Goal: Transaction & Acquisition: Purchase product/service

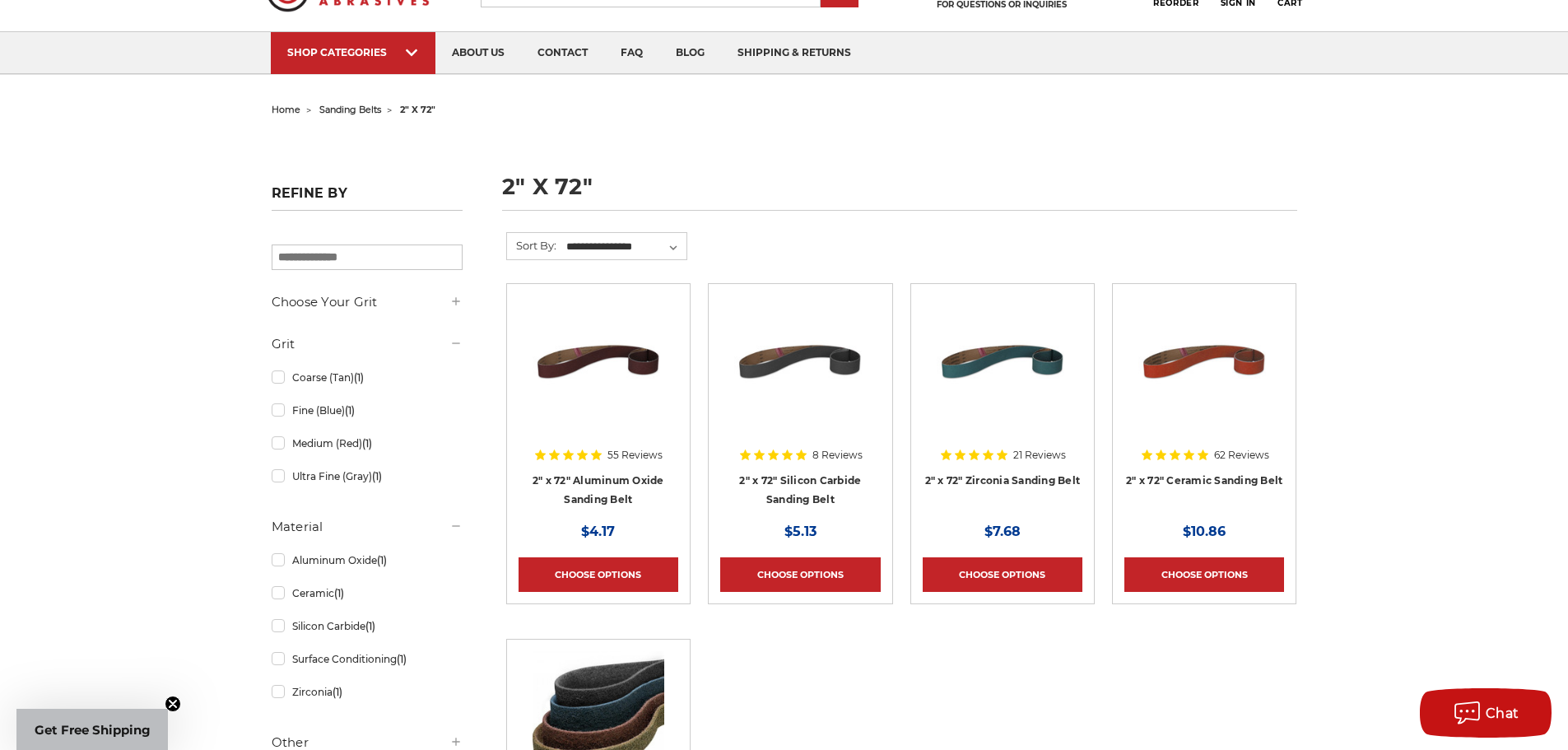
scroll to position [165, 0]
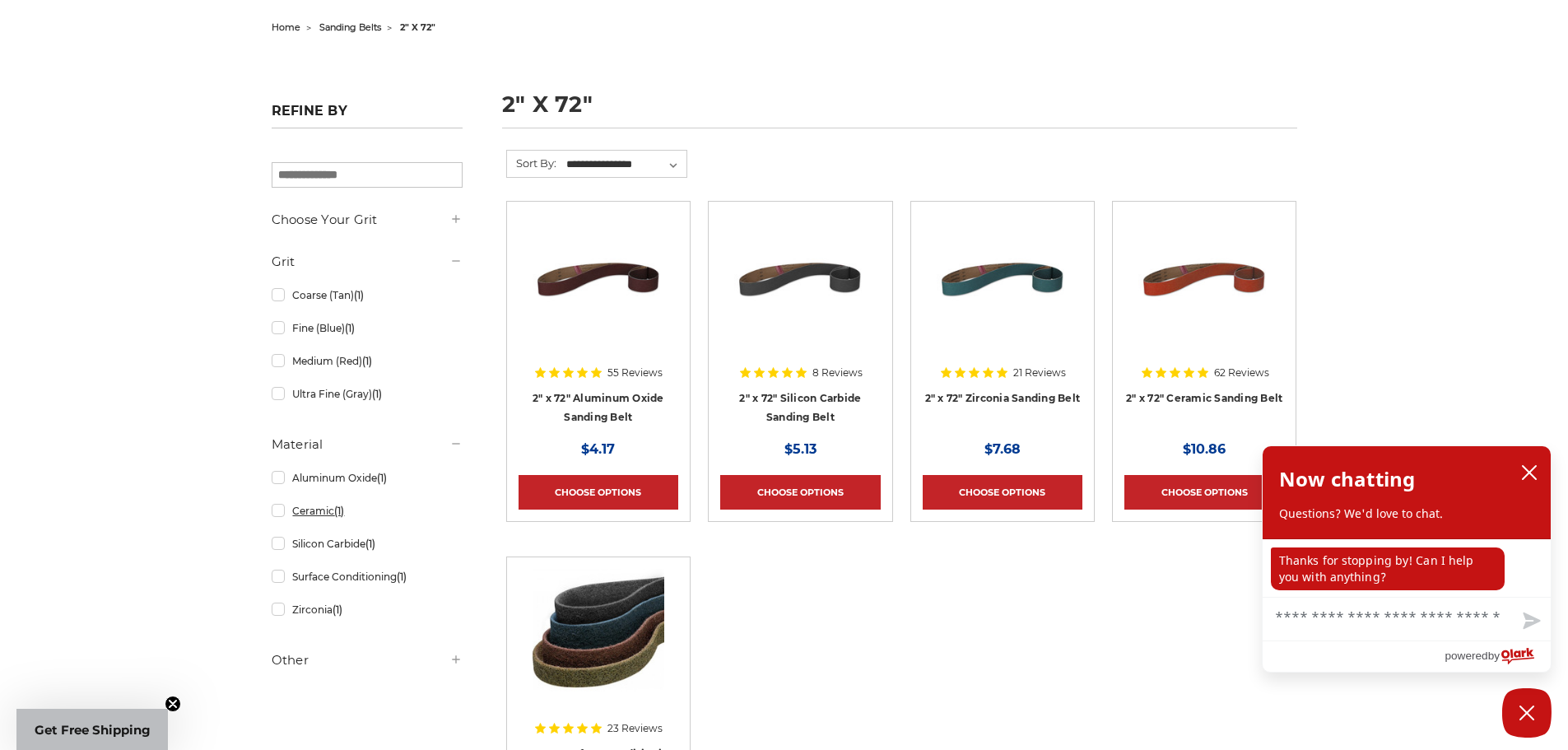
click at [277, 511] on link "Ceramic (1)" at bounding box center [367, 511] width 191 height 28
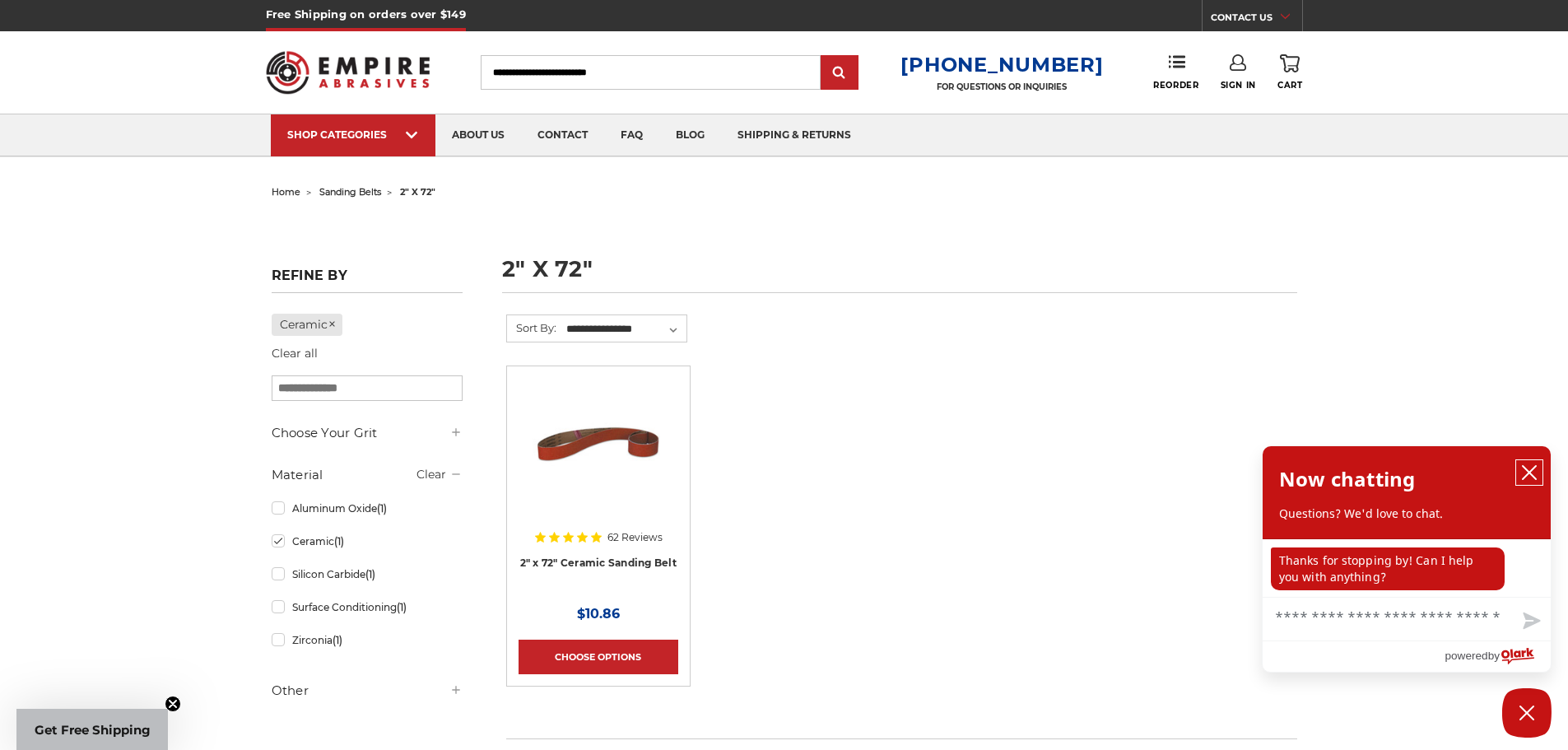
click at [1528, 471] on icon "close chatbox" at bounding box center [1530, 473] width 13 height 13
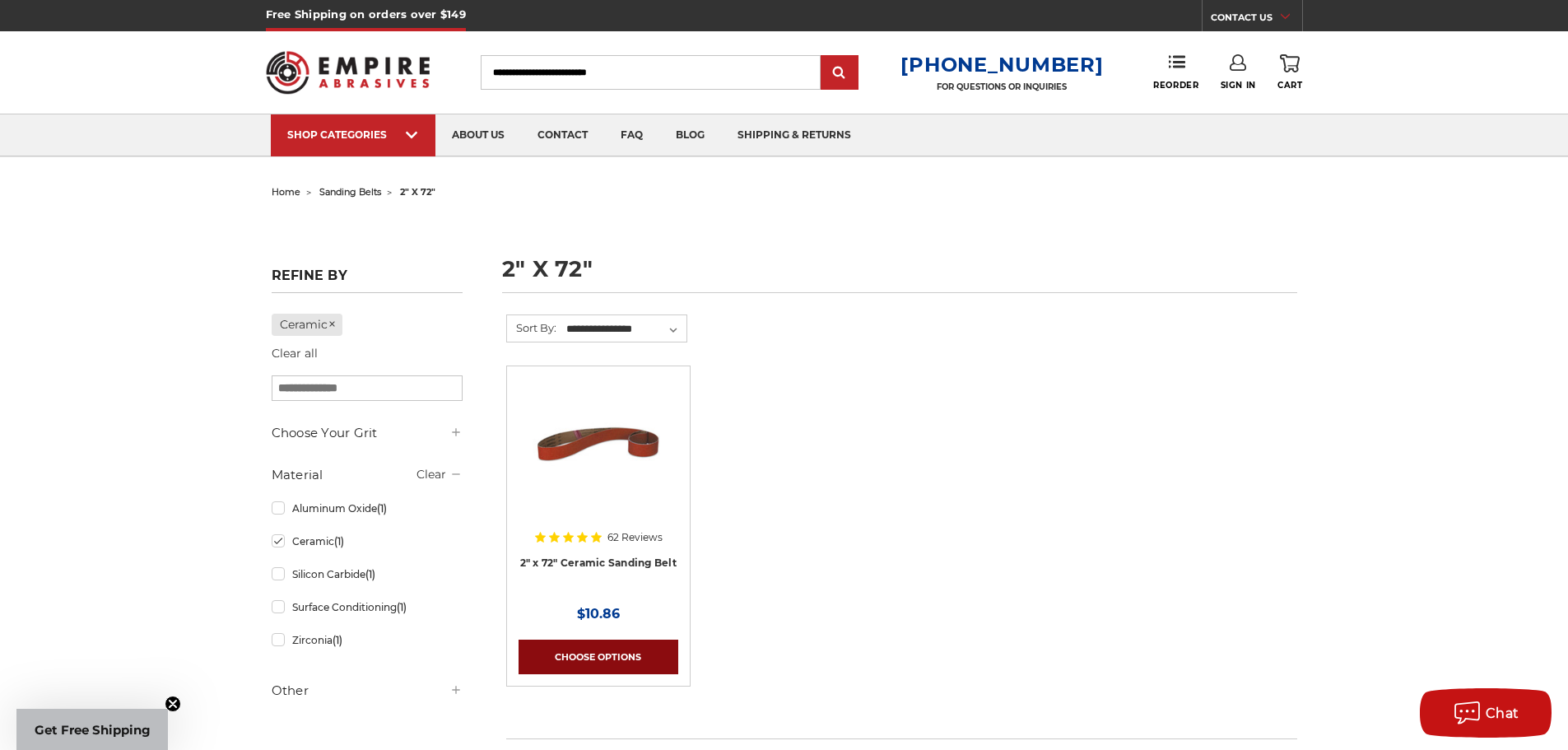
click at [612, 655] on link "Choose Options" at bounding box center [598, 656] width 160 height 34
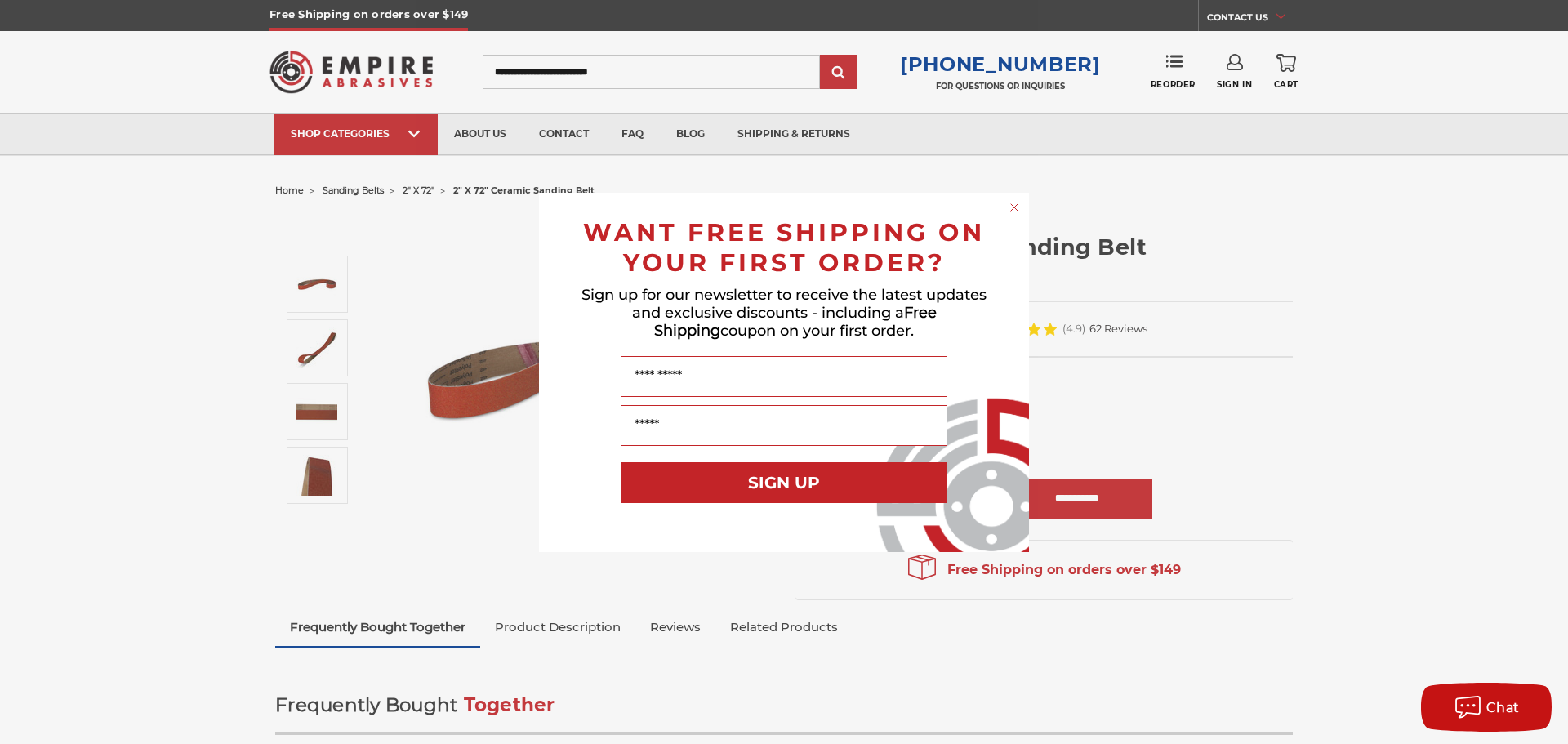
drag, startPoint x: 1012, startPoint y: 208, endPoint x: 1029, endPoint y: 228, distance: 26.2
click at [1014, 208] on icon "Close dialog" at bounding box center [1014, 208] width 17 height 17
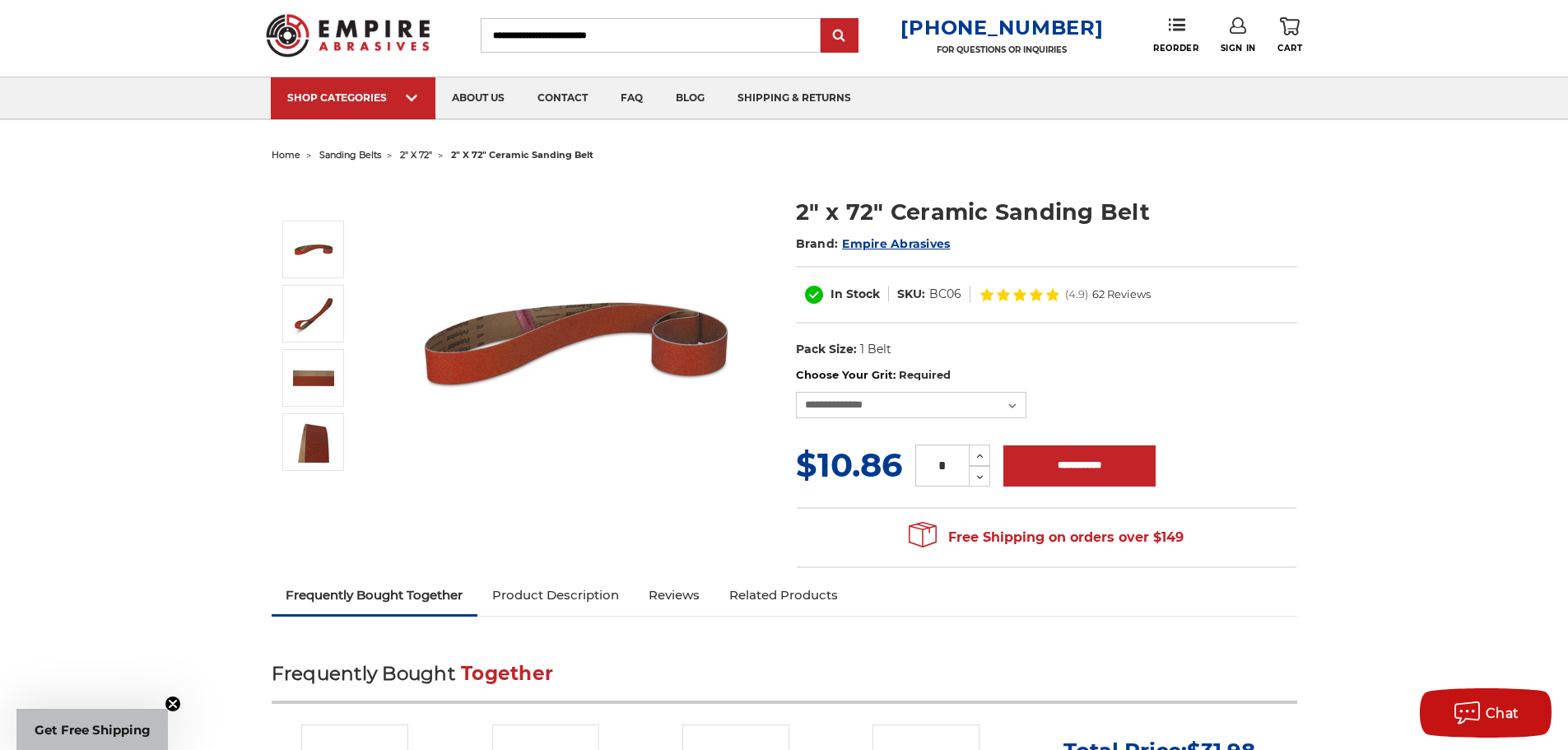
scroll to position [82, 0]
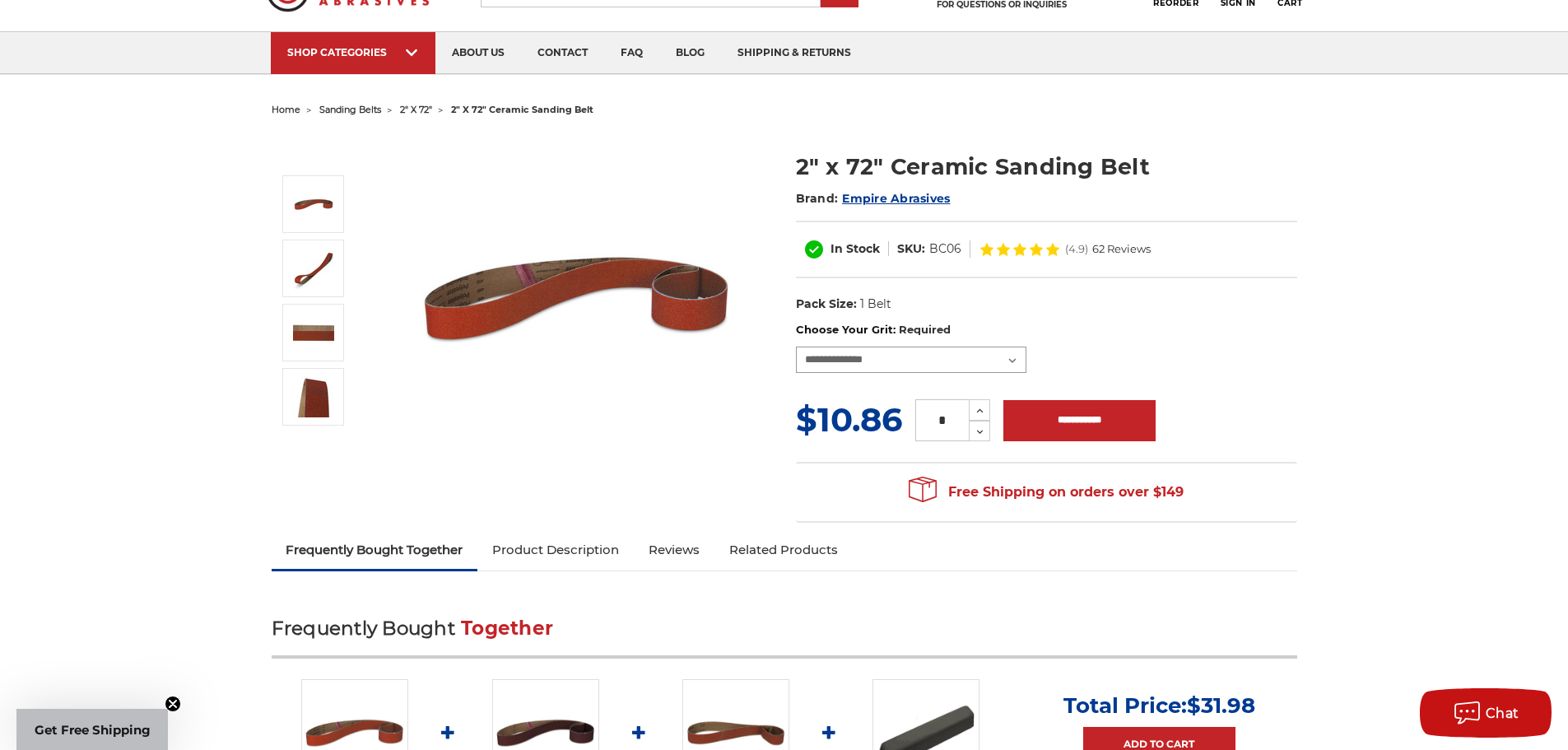
click at [1014, 358] on select "**********" at bounding box center [910, 359] width 230 height 26
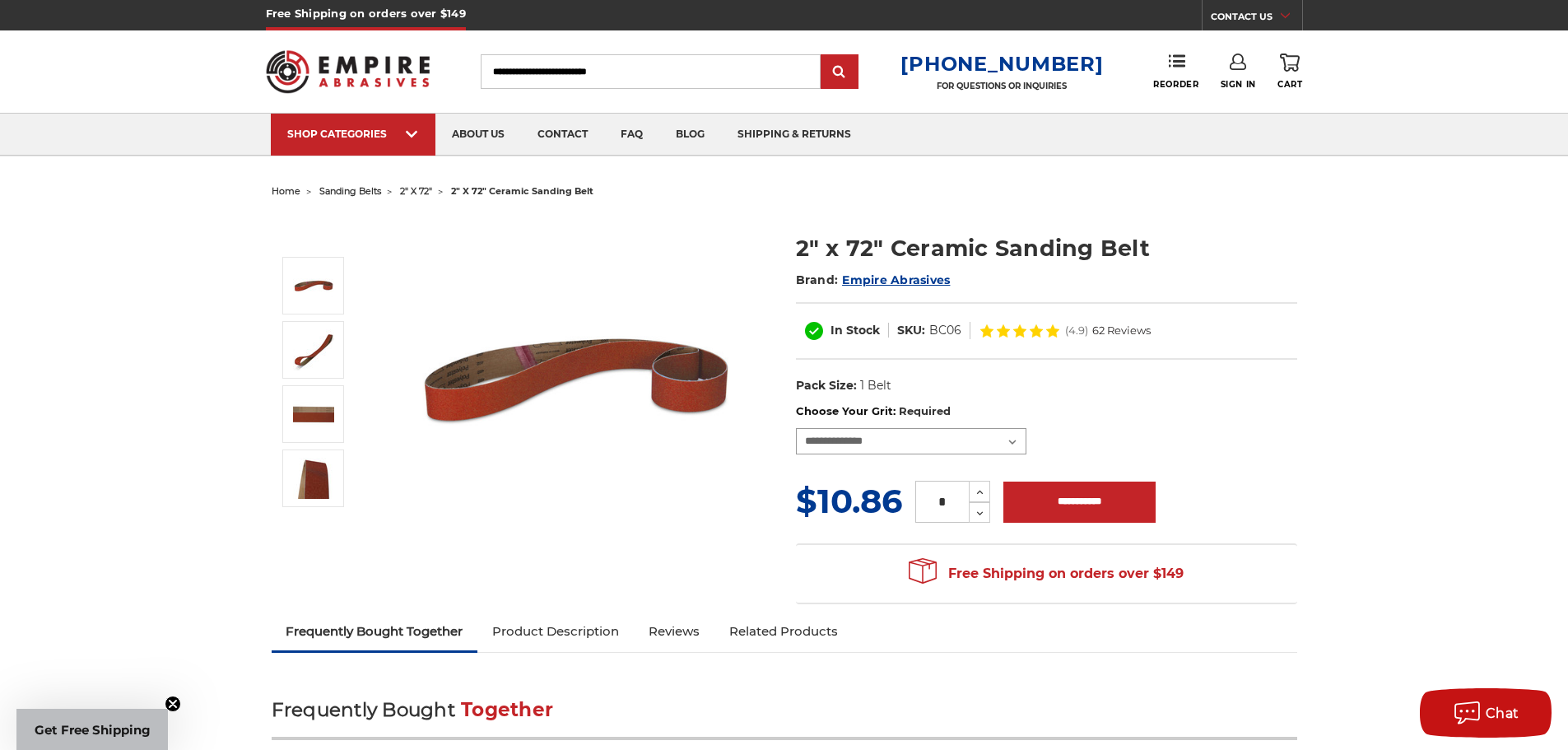
scroll to position [0, 0]
